Goal: Information Seeking & Learning: Learn about a topic

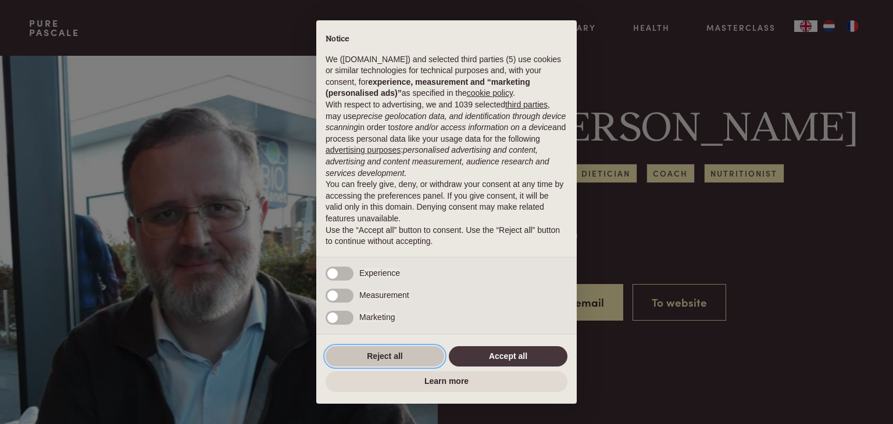
click at [376, 363] on button "Reject all" at bounding box center [384, 356] width 119 height 21
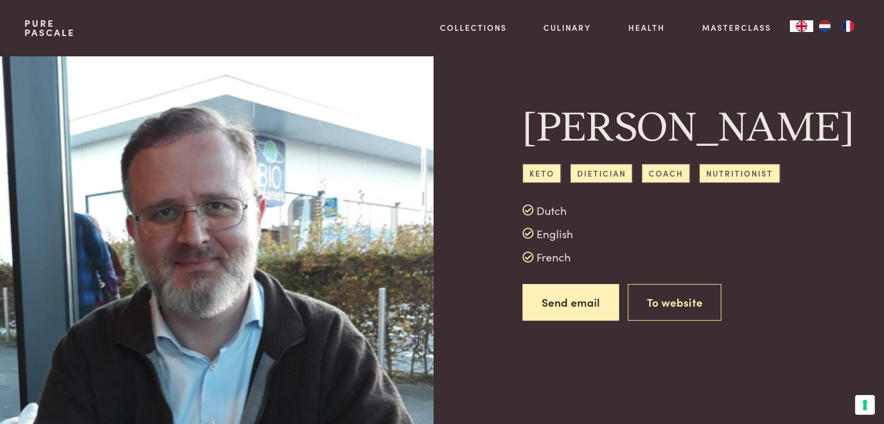
click at [762, 114] on h1 "Danny De Cock" at bounding box center [657, 128] width 270 height 52
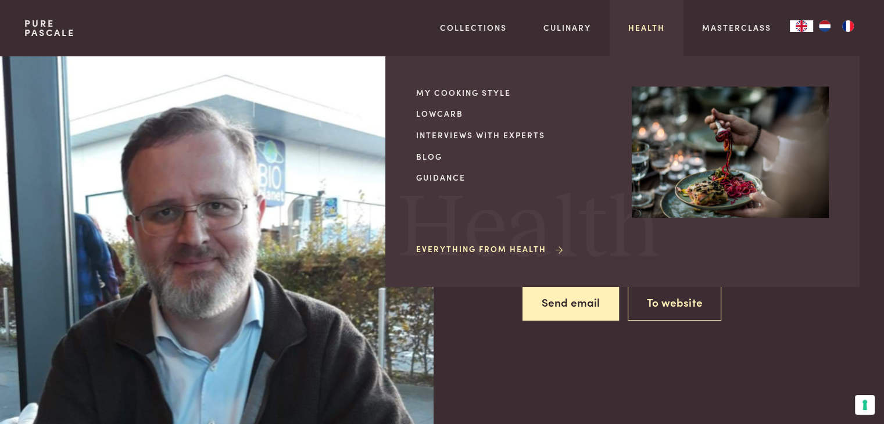
click at [651, 30] on link "Health" at bounding box center [646, 28] width 37 height 12
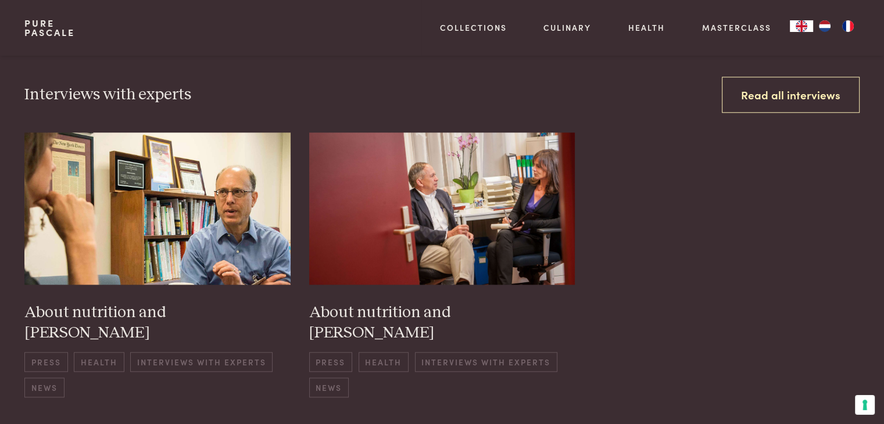
scroll to position [1308, 0]
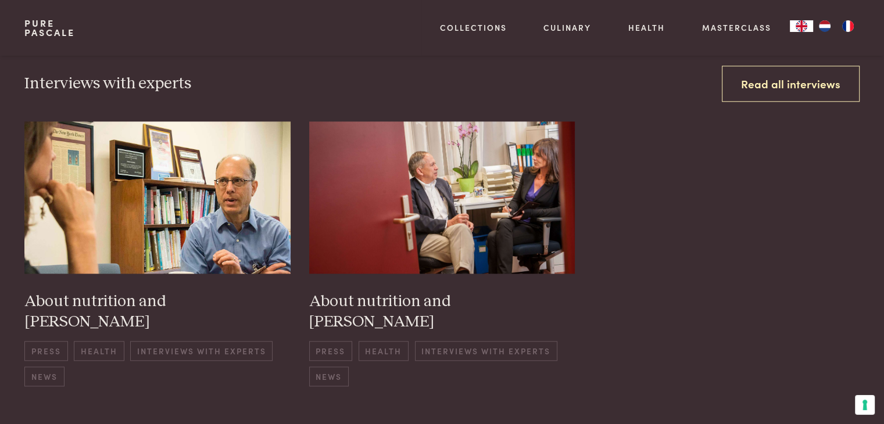
click at [363, 26] on div "Pure Pascale Collections Kitchenware Tableware Bathroom Interior Inspiration Ev…" at bounding box center [441, 28] width 835 height 56
click at [40, 28] on link "Pure Pascale" at bounding box center [49, 28] width 51 height 19
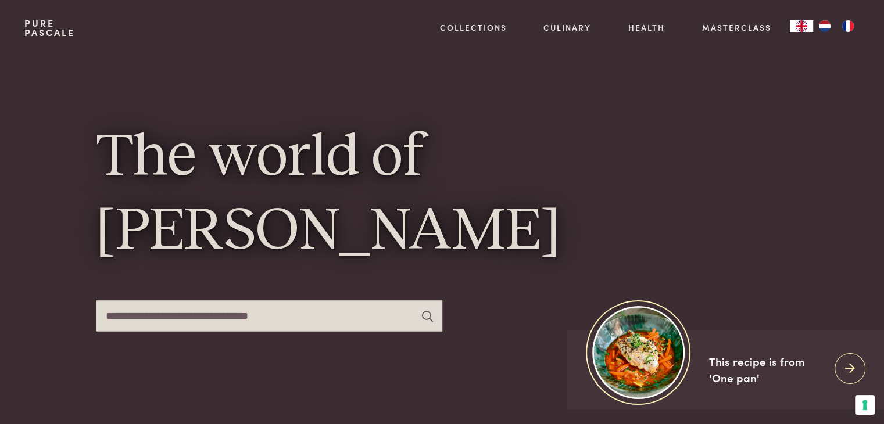
click at [191, 108] on div "The world of [PERSON_NAME]" at bounding box center [442, 233] width 693 height 354
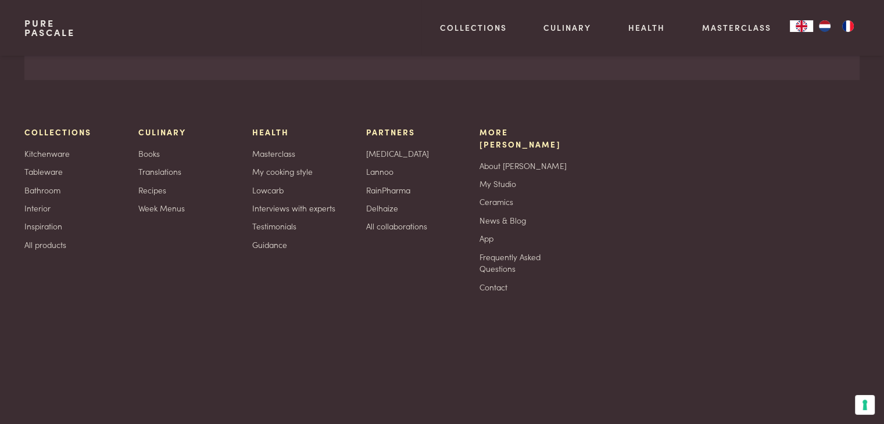
scroll to position [3693, 0]
